Goal: Transaction & Acquisition: Download file/media

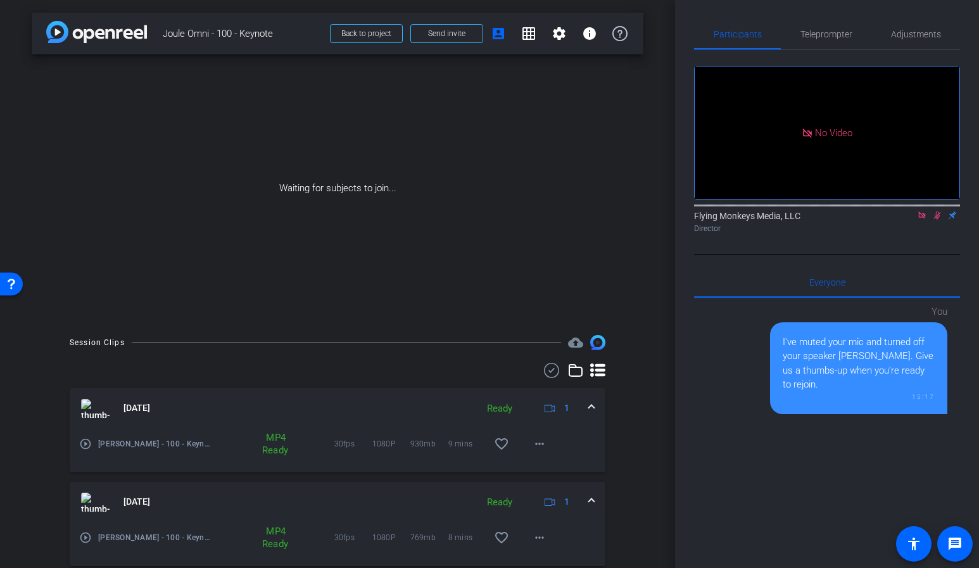
scroll to position [176, 0]
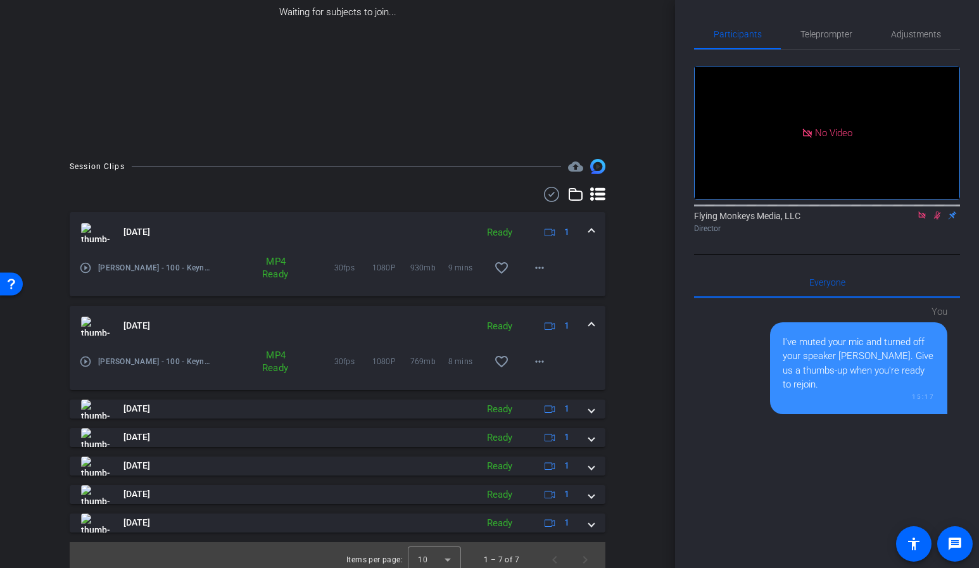
click at [595, 324] on mat-expansion-panel-header "[DATE] Ready 1" at bounding box center [338, 326] width 536 height 41
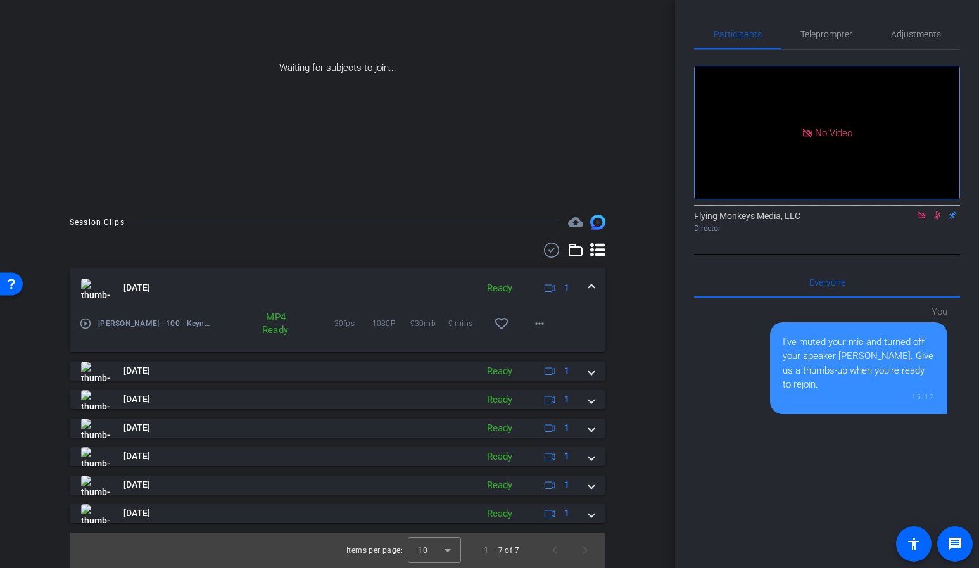
click at [589, 286] on span at bounding box center [591, 287] width 5 height 13
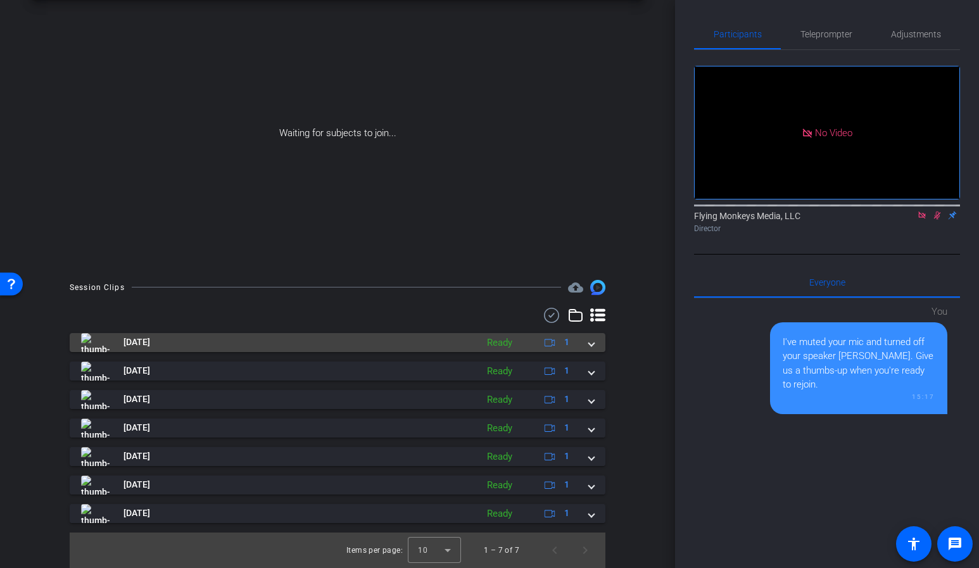
click at [593, 342] on span at bounding box center [591, 342] width 5 height 13
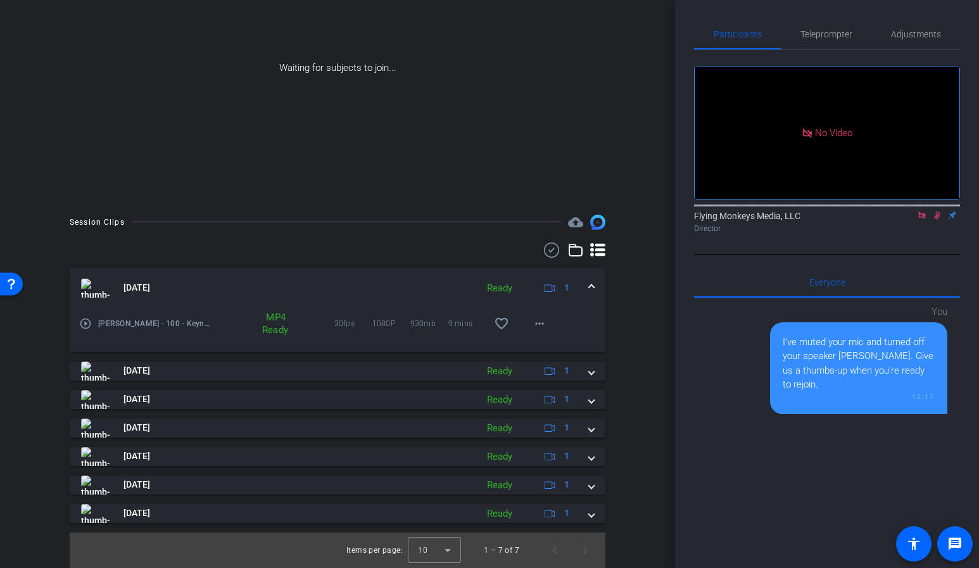
click at [590, 288] on span at bounding box center [591, 287] width 5 height 13
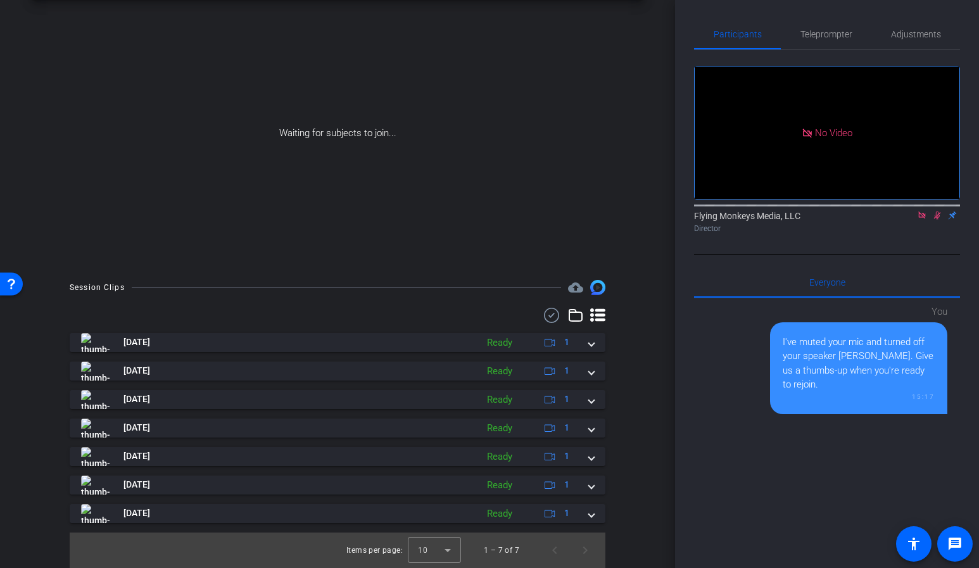
scroll to position [55, 0]
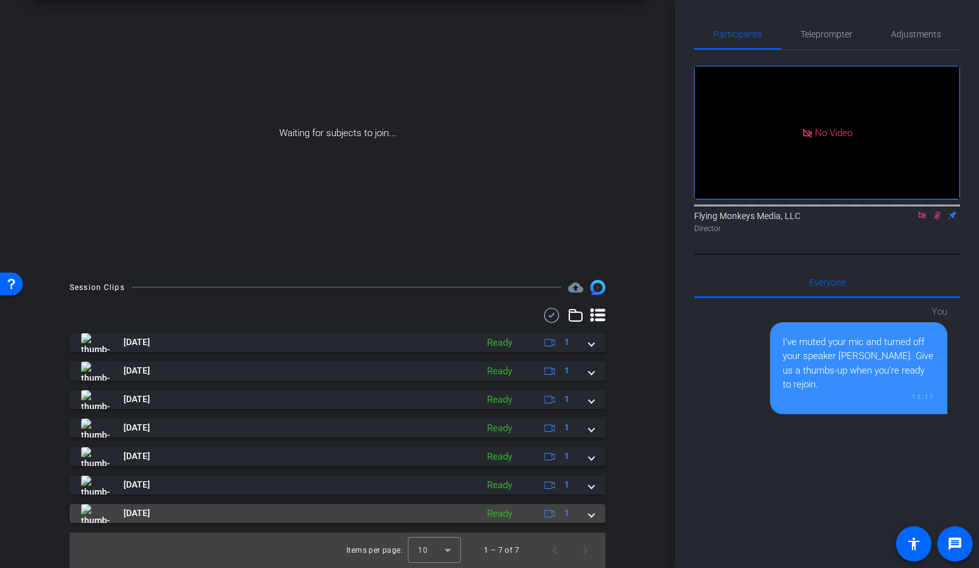
click at [589, 519] on div "[DATE] Ready 1" at bounding box center [335, 513] width 508 height 19
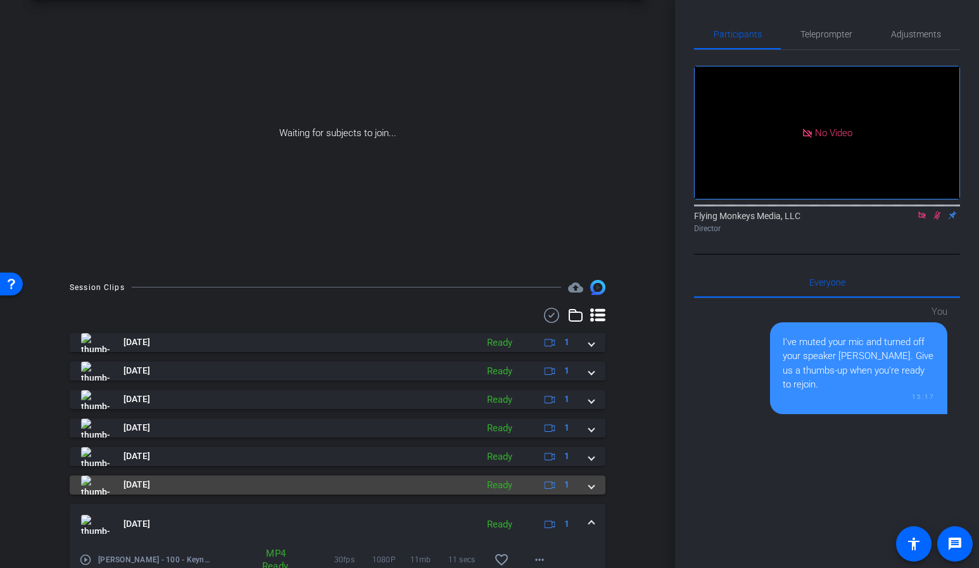
scroll to position [120, 0]
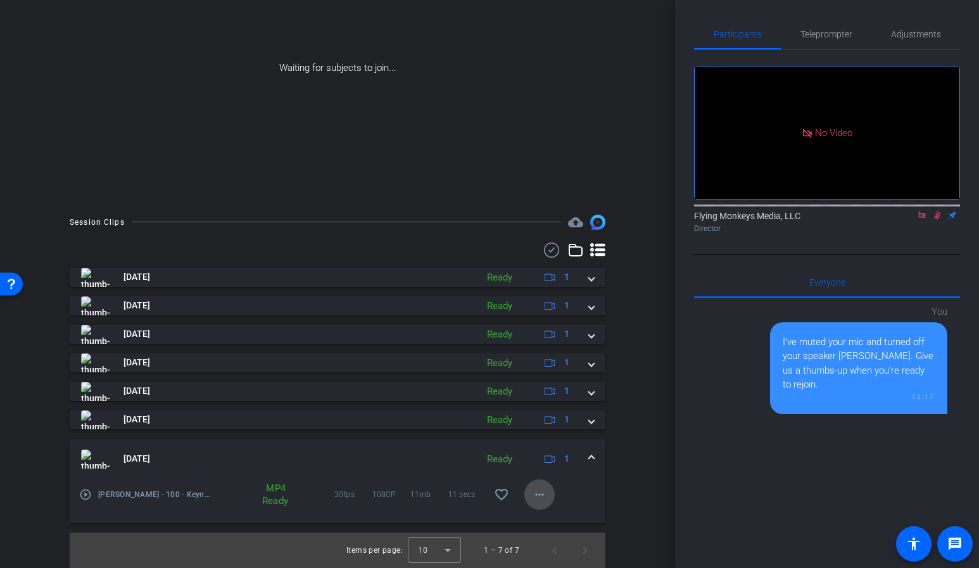
click at [534, 496] on mat-icon "more_horiz" at bounding box center [539, 494] width 15 height 15
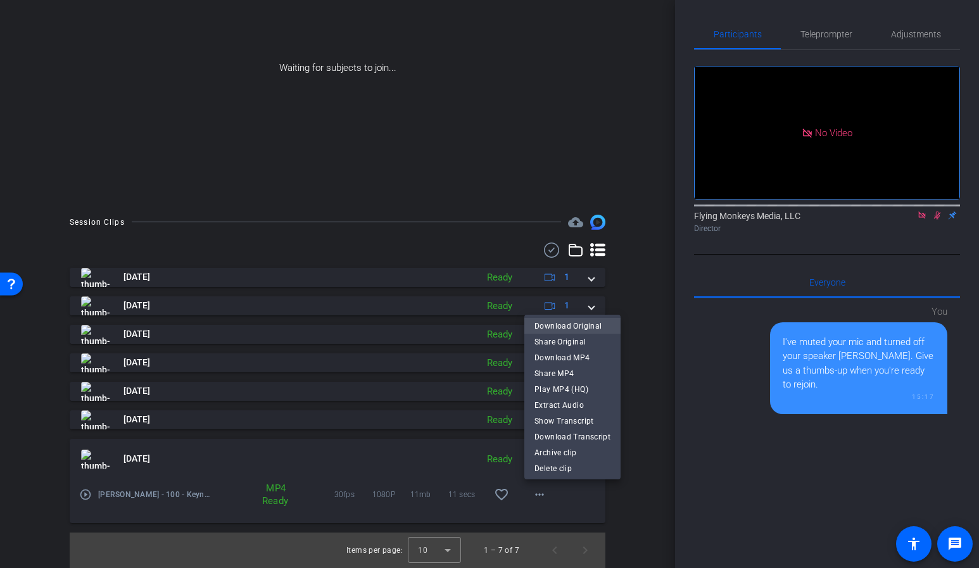
click at [582, 326] on span "Download Original" at bounding box center [573, 326] width 76 height 15
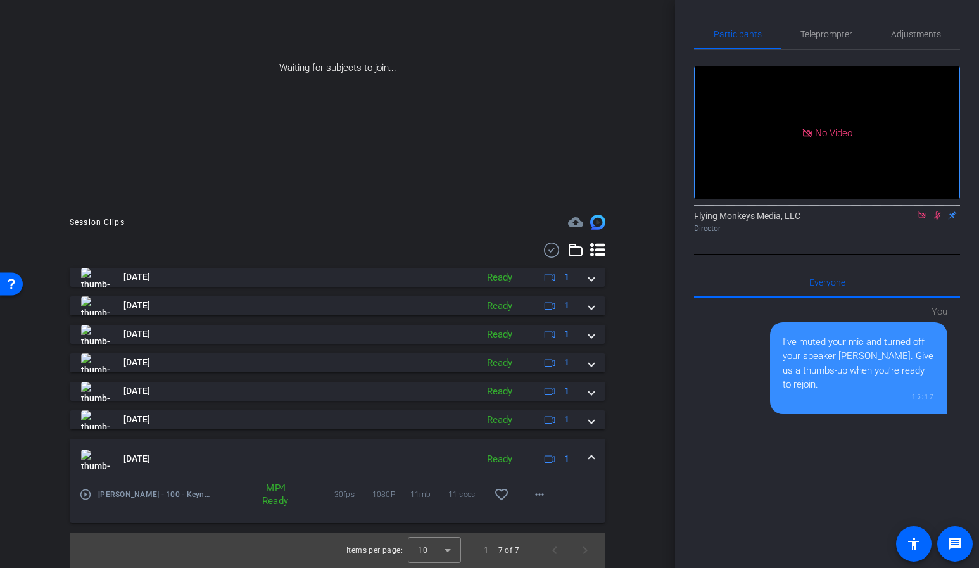
click at [583, 461] on div "[DATE] Ready 1" at bounding box center [335, 459] width 508 height 19
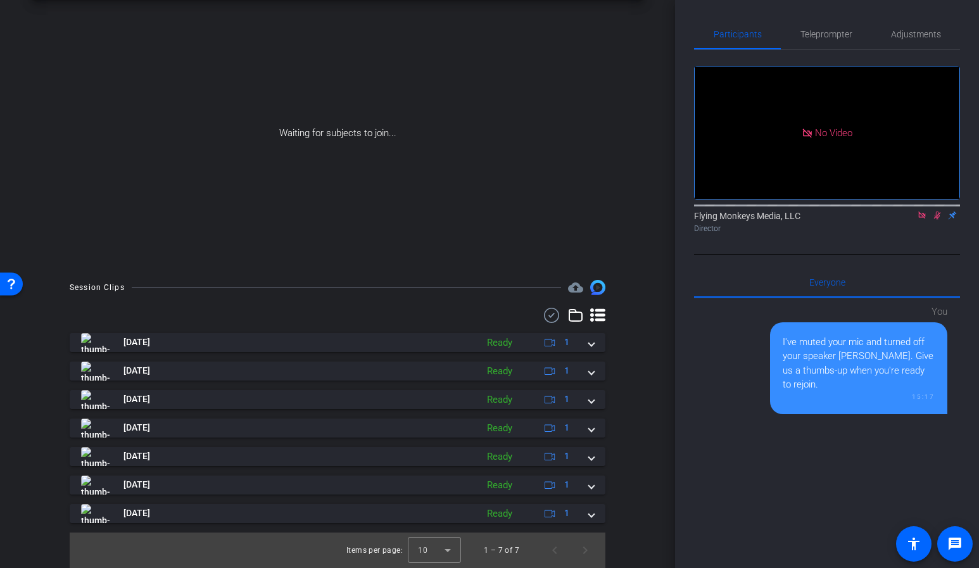
scroll to position [55, 0]
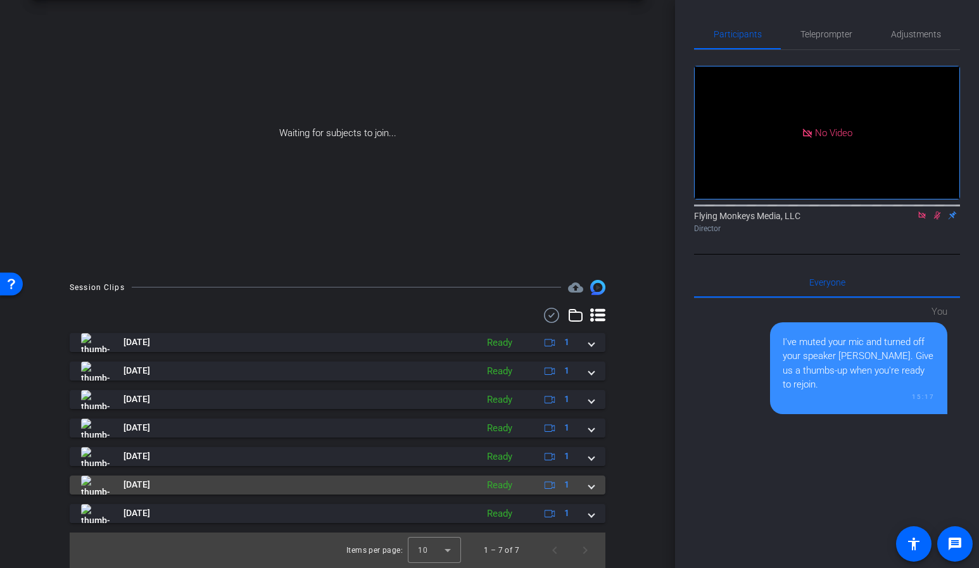
click at [592, 488] on span at bounding box center [591, 484] width 5 height 13
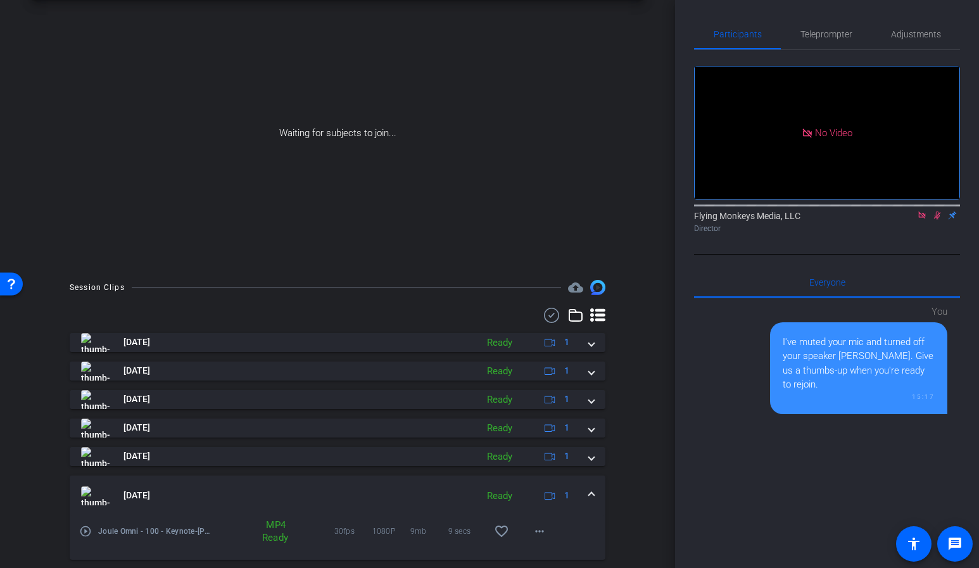
scroll to position [120, 0]
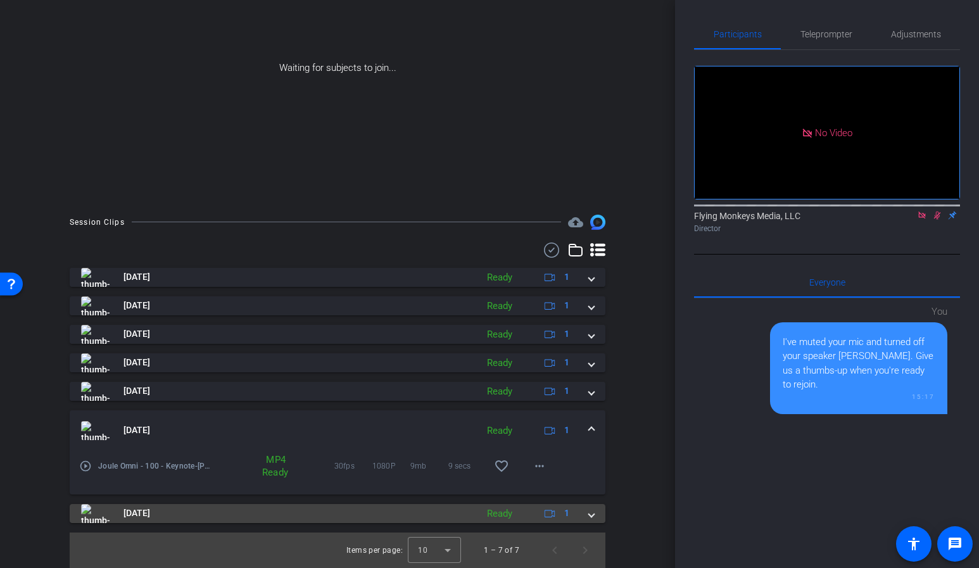
click at [594, 516] on span at bounding box center [591, 513] width 5 height 13
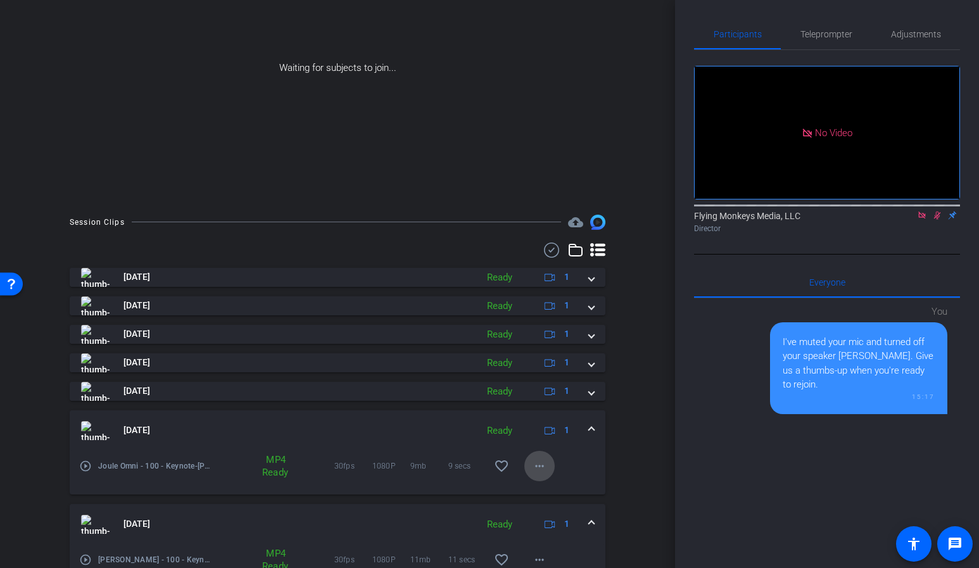
click at [544, 471] on mat-icon "more_horiz" at bounding box center [539, 466] width 15 height 15
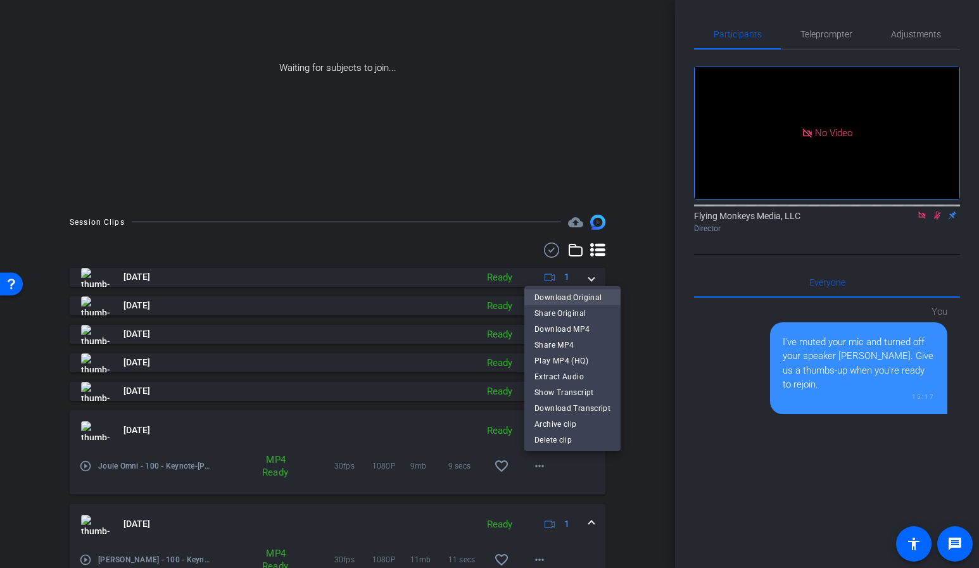
click at [565, 295] on span "Download Original" at bounding box center [573, 297] width 76 height 15
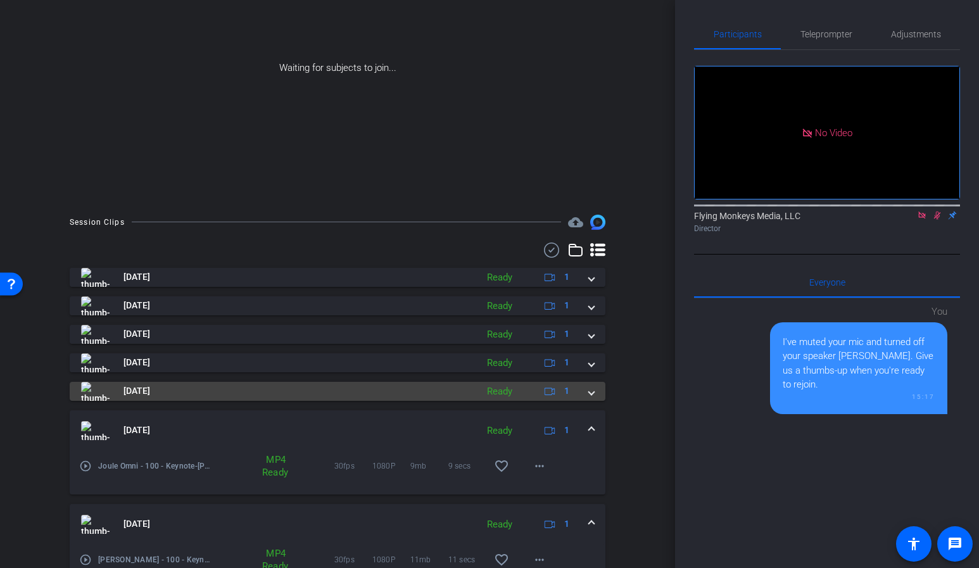
click at [593, 393] on span at bounding box center [591, 391] width 5 height 13
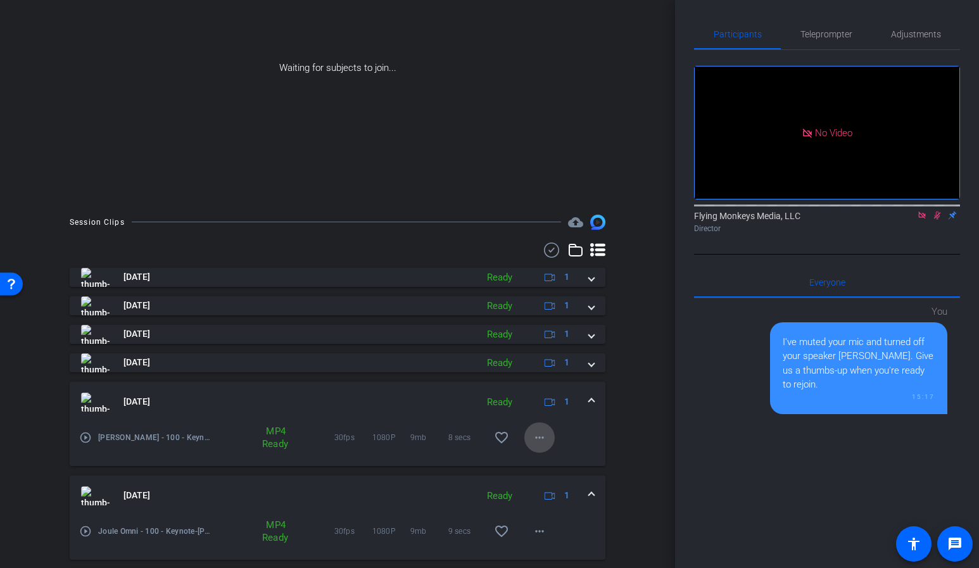
click at [539, 436] on mat-icon "more_horiz" at bounding box center [539, 437] width 15 height 15
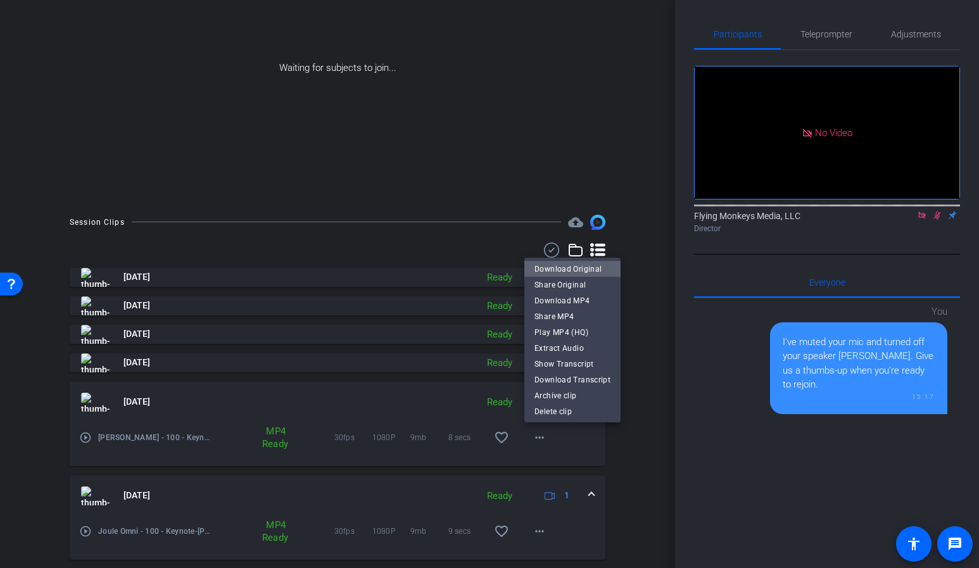
click at [573, 267] on span "Download Original" at bounding box center [573, 269] width 76 height 15
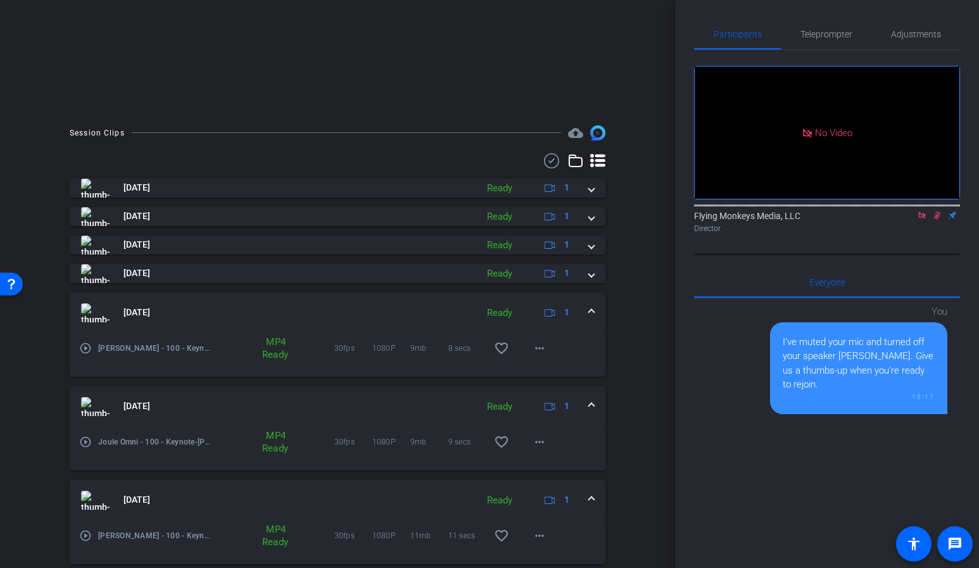
scroll to position [251, 0]
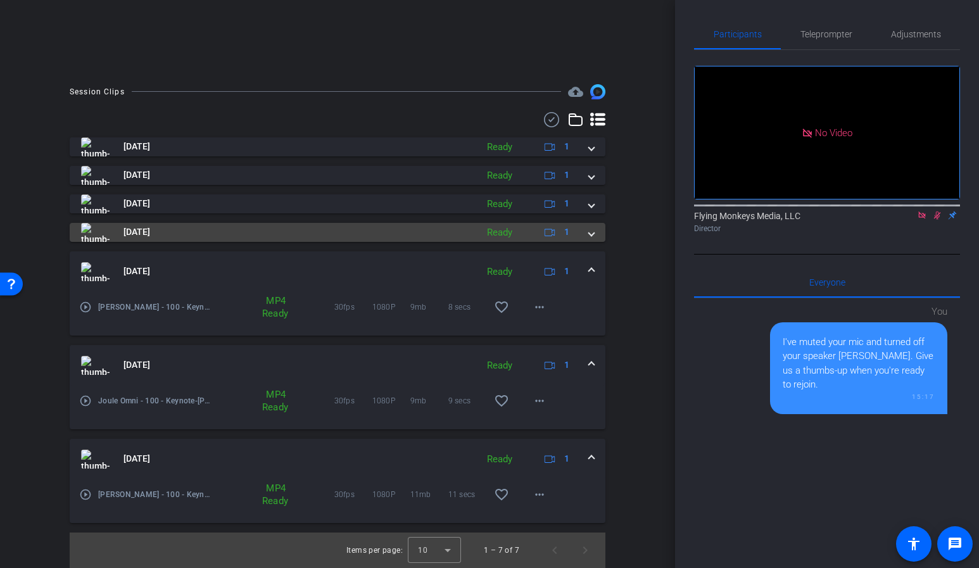
click at [594, 234] on mat-expansion-panel-header "[DATE] Ready 1" at bounding box center [338, 232] width 536 height 19
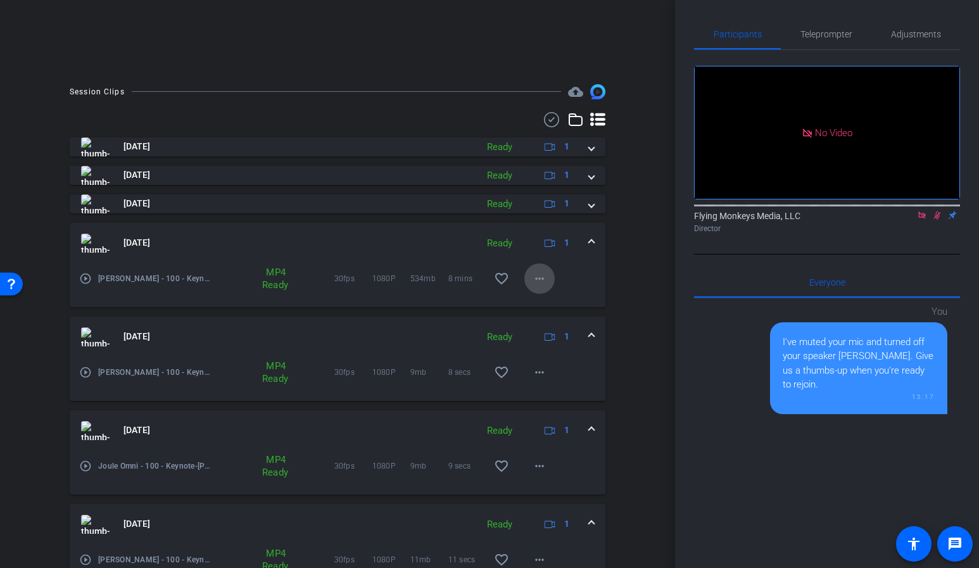
click at [538, 279] on mat-icon "more_horiz" at bounding box center [539, 278] width 15 height 15
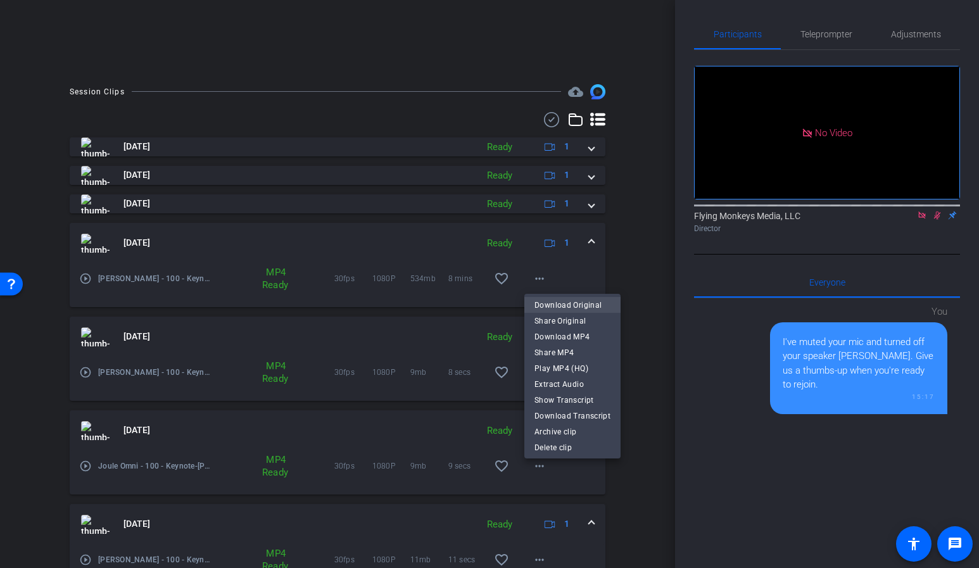
click at [542, 307] on span "Download Original" at bounding box center [573, 305] width 76 height 15
